Goal: Navigation & Orientation: Find specific page/section

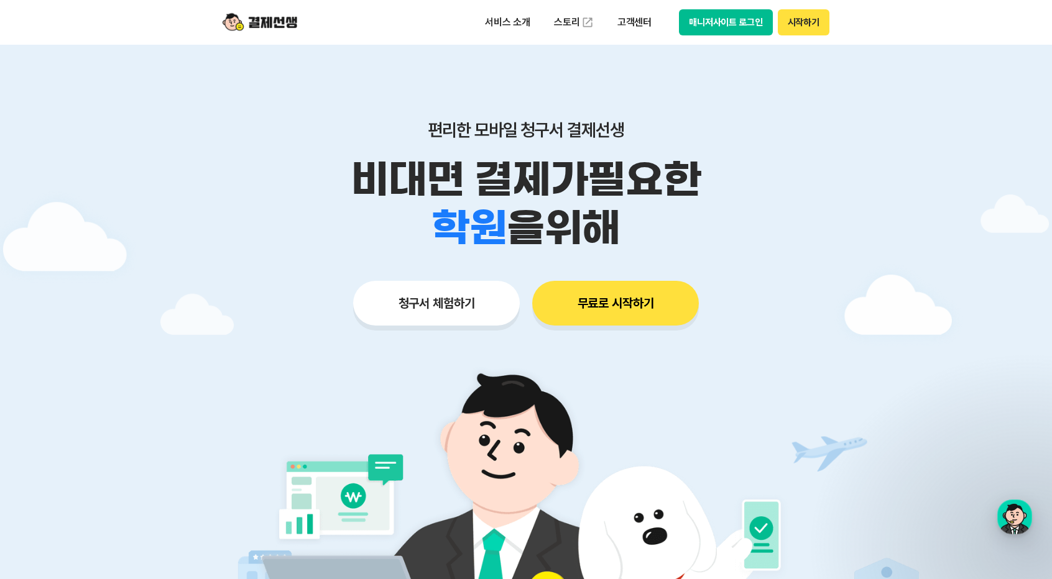
click at [1041, 19] on header "서비스 소개 스토리 고객센터 매니저사이트 로그인 시작하기" at bounding box center [526, 22] width 1052 height 45
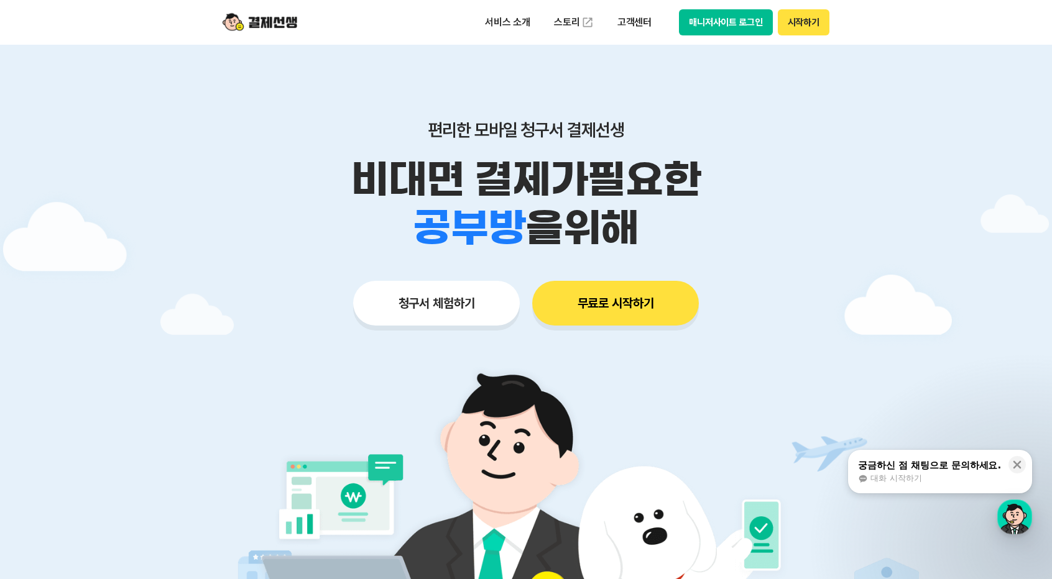
click at [1045, 12] on header "서비스 소개 스토리 고객센터 매니저사이트 로그인 시작하기" at bounding box center [526, 22] width 1052 height 45
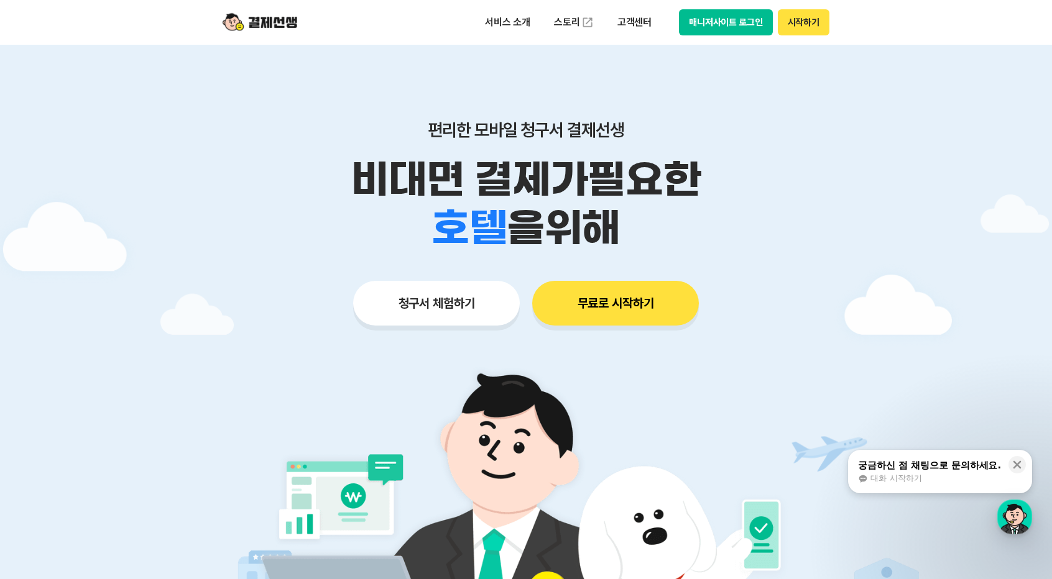
click at [871, 175] on div at bounding box center [526, 373] width 1052 height 656
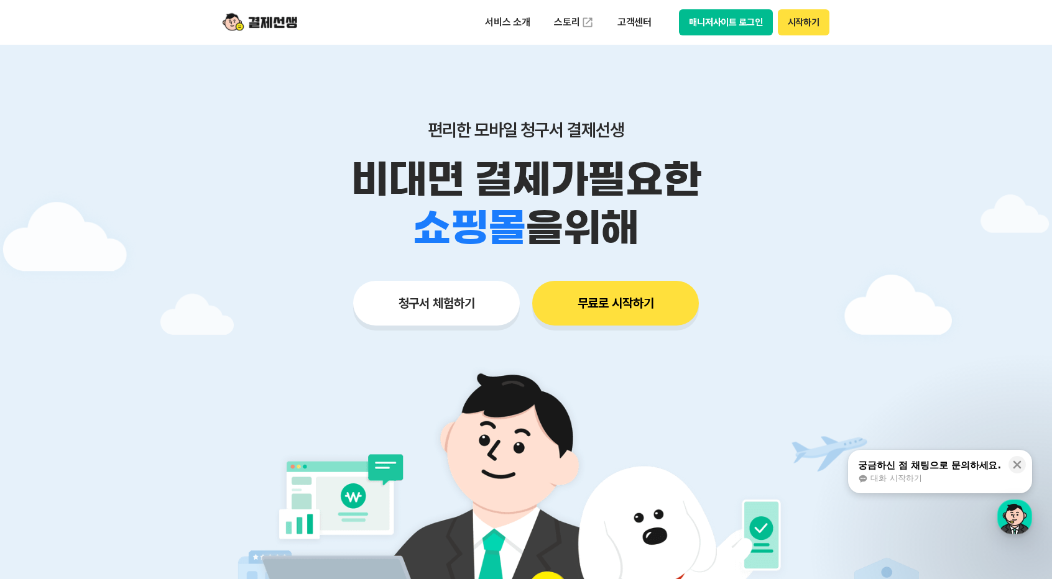
click at [1046, 11] on header "서비스 소개 스토리 고객센터 매니저사이트 로그인 시작하기" at bounding box center [526, 22] width 1052 height 45
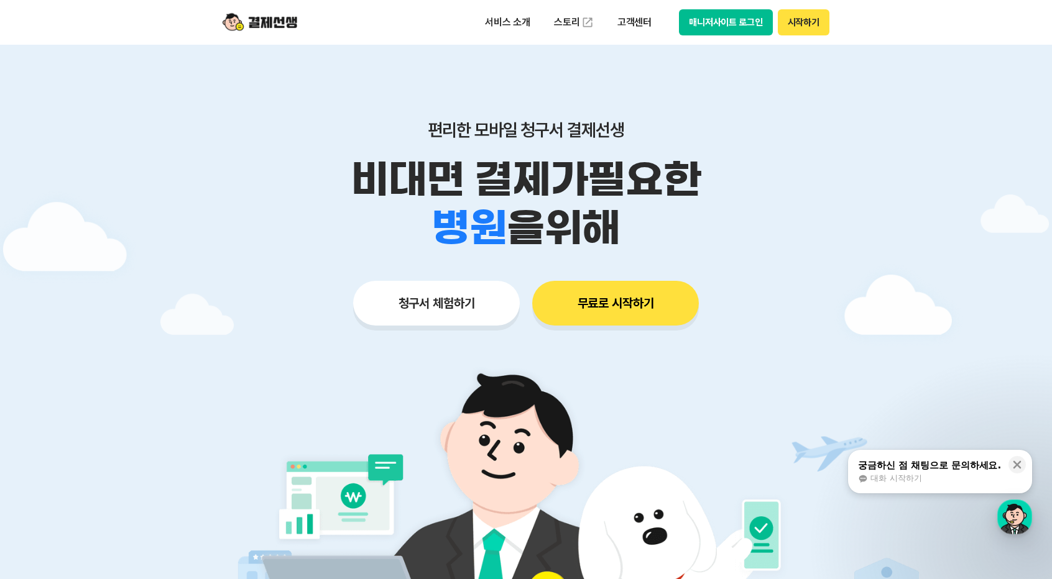
click at [939, 222] on div at bounding box center [526, 373] width 1052 height 656
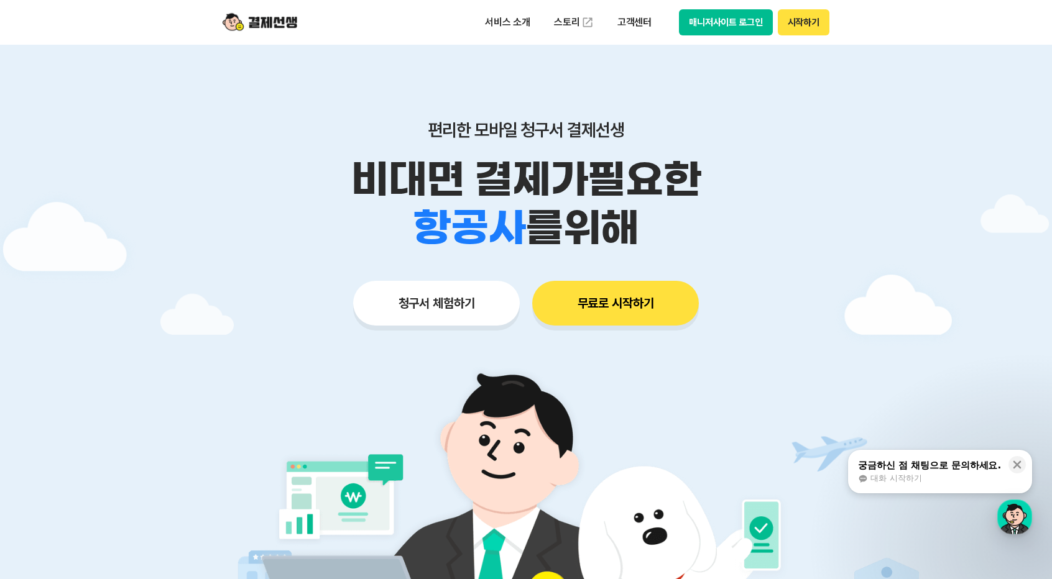
click at [687, 63] on div "편리한 모바일 청구서 결제선생 비대면 결제가 필요한 학원 공부방 호텔 쇼핑몰 병원 배달 보험사 항공사 골프장 를 위해 청구서 체험하기 무료로 …" at bounding box center [526, 198] width 637 height 307
click at [1047, 18] on header "서비스 소개 스토리 고객센터 매니저사이트 로그인 시작하기" at bounding box center [526, 22] width 1052 height 45
click at [871, 171] on div at bounding box center [526, 373] width 1052 height 656
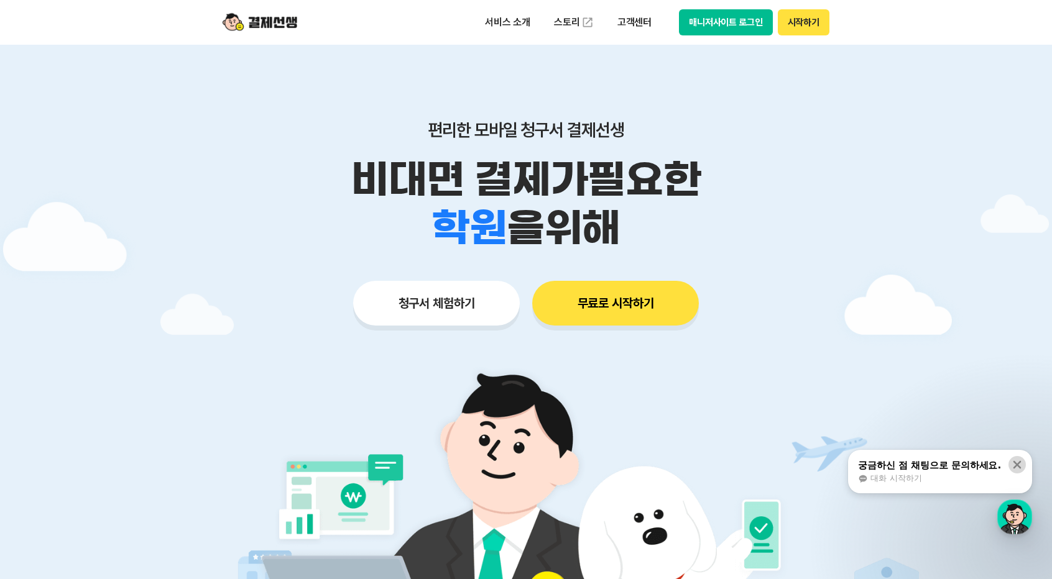
click at [1019, 468] on icon at bounding box center [1017, 465] width 8 height 8
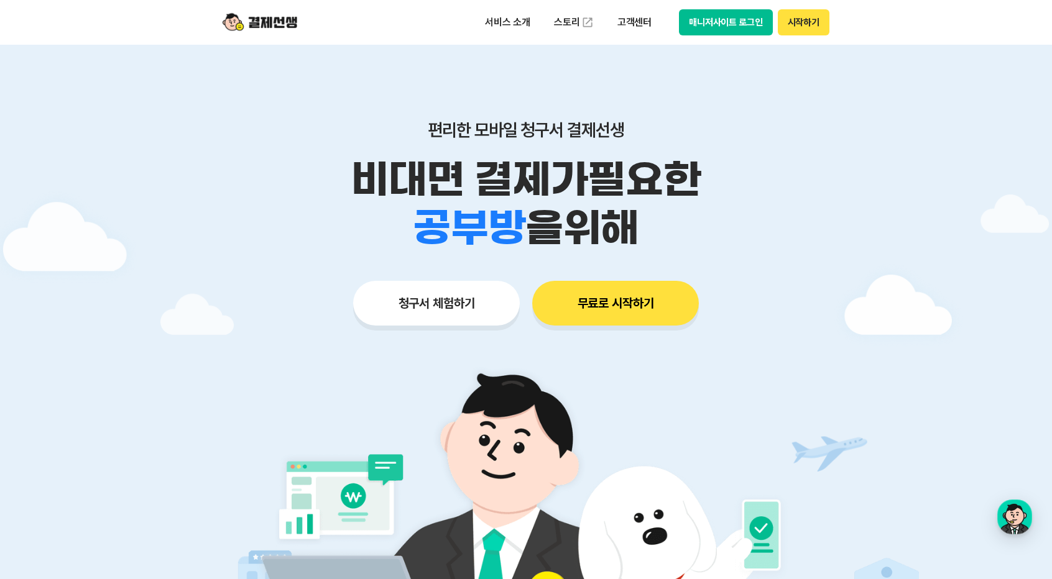
click at [983, 179] on div at bounding box center [526, 373] width 1052 height 656
click at [978, 9] on header "서비스 소개 스토리 고객센터 매니저사이트 로그인 시작하기" at bounding box center [526, 22] width 1052 height 45
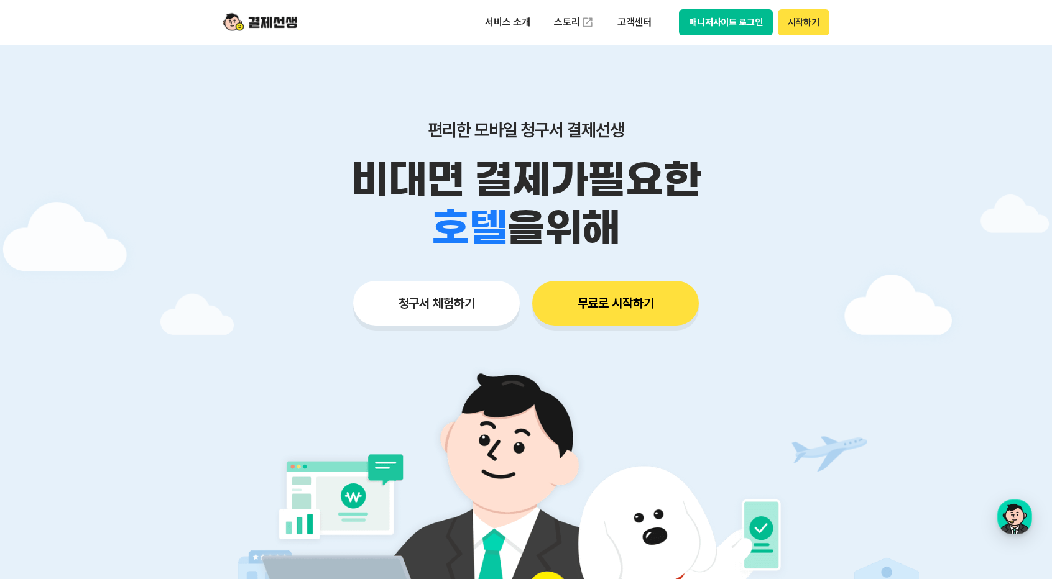
click at [852, 175] on div at bounding box center [526, 373] width 1052 height 656
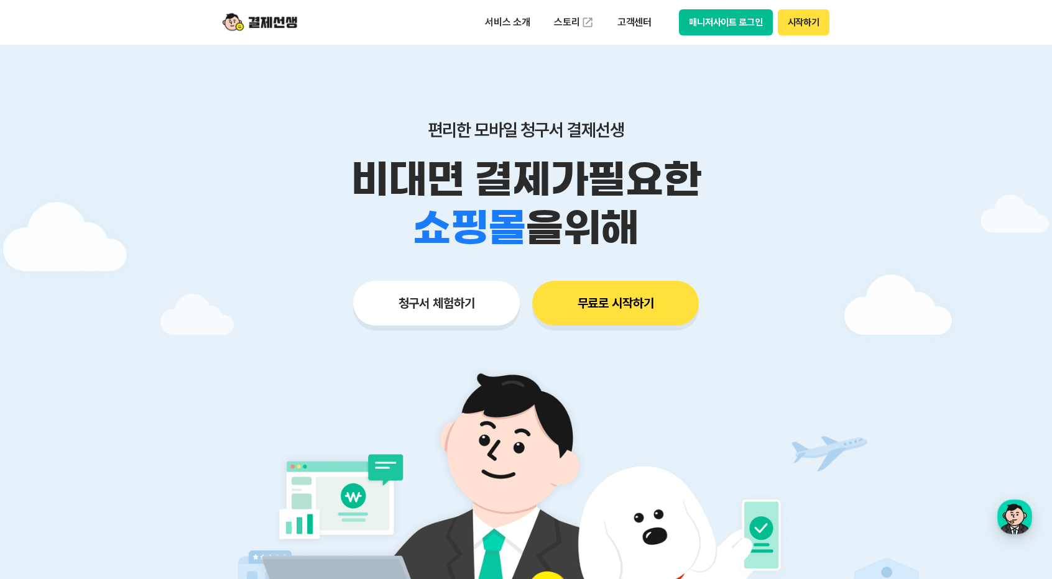
click at [852, 175] on div at bounding box center [526, 373] width 1052 height 656
drag, startPoint x: 859, startPoint y: 172, endPoint x: 949, endPoint y: 112, distance: 107.9
click at [860, 172] on div at bounding box center [526, 373] width 1052 height 656
click at [1042, 14] on header "서비스 소개 스토리 고객센터 매니저사이트 로그인 시작하기" at bounding box center [526, 22] width 1052 height 45
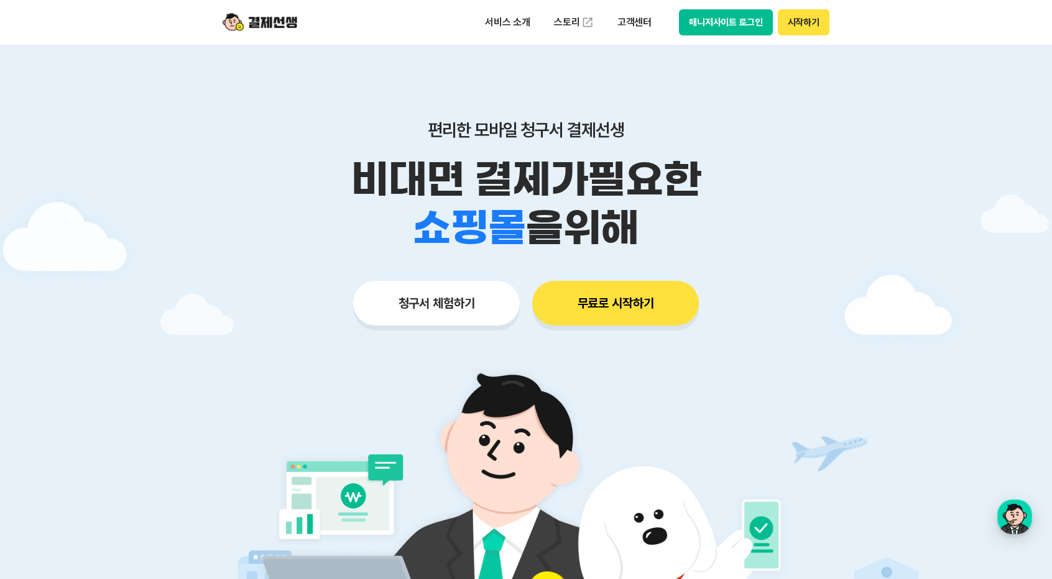
click at [1042, 14] on header "서비스 소개 스토리 고객센터 매니저사이트 로그인 시작하기" at bounding box center [526, 22] width 1052 height 45
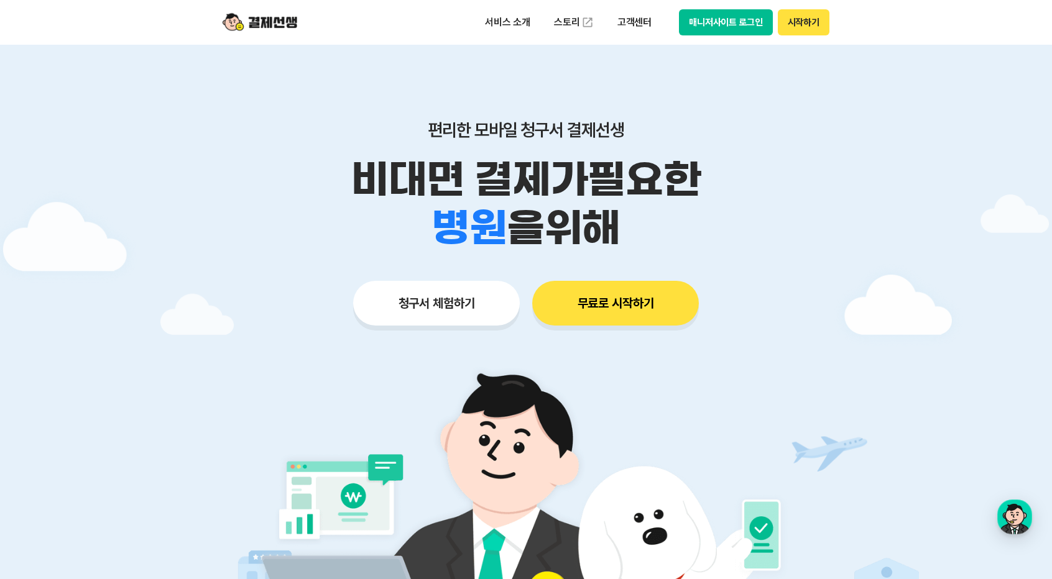
drag, startPoint x: 692, startPoint y: 81, endPoint x: 700, endPoint y: 63, distance: 19.5
click at [692, 81] on div "편리한 모바일 청구서 결제선생 비대면 결제가 필요한 학원 공부방 호텔 쇼핑몰 병원 배달 보험사 항공사 골프장 을 위해 청구서 체험하기 무료로 …" at bounding box center [526, 198] width 637 height 307
click at [714, 32] on button "매니저사이트 로그인" at bounding box center [726, 22] width 94 height 26
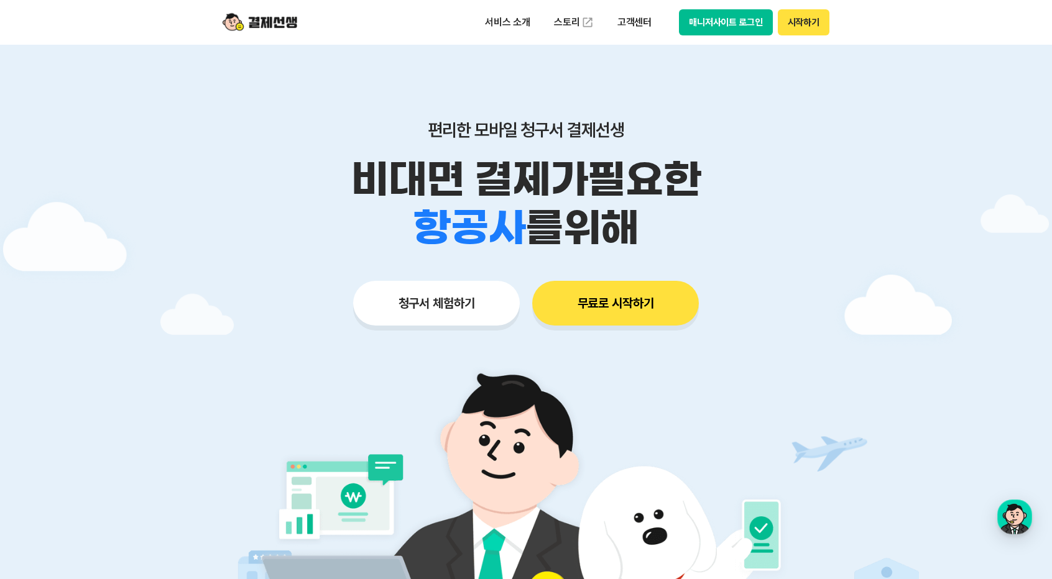
click at [817, 25] on button "시작하기" at bounding box center [804, 22] width 52 height 26
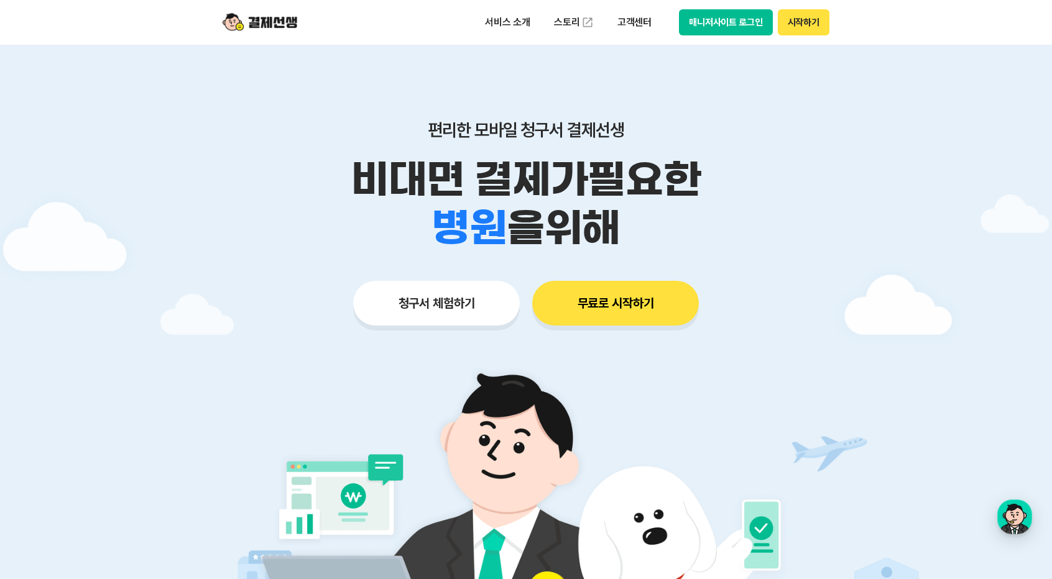
click at [725, 21] on button "매니저사이트 로그인" at bounding box center [726, 22] width 94 height 26
